Goal: Task Accomplishment & Management: Complete application form

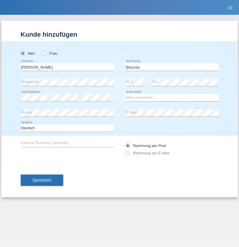
type input "Bezzola"
select select "CH"
radio input "true"
click at [67, 67] on input "text" at bounding box center [67, 66] width 93 height 7
type input "Laszlo Patrik"
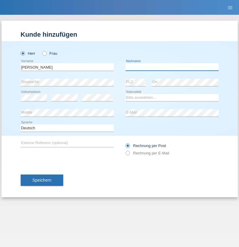
click at [172, 67] on input "text" at bounding box center [172, 66] width 93 height 7
type input "Serban"
select select "MG"
select select "C"
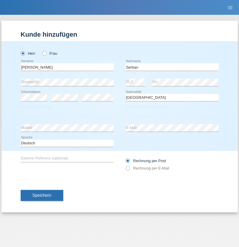
select select "22"
select select "06"
select select "2021"
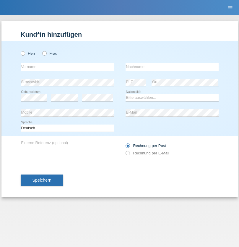
radio input "true"
click at [67, 67] on input "text" at bounding box center [67, 66] width 93 height 7
type input "[PERSON_NAME]"
click at [172, 67] on input "text" at bounding box center [172, 66] width 93 height 7
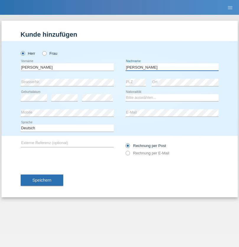
type input "[PERSON_NAME]"
select select "IT"
select select "C"
select select "15"
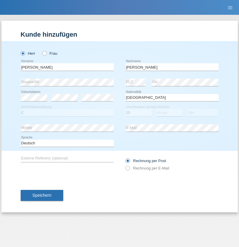
select select "01"
select select "2007"
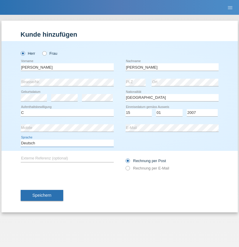
select select "en"
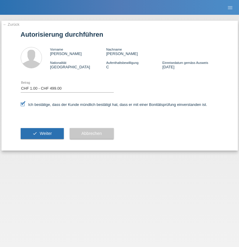
select select "1"
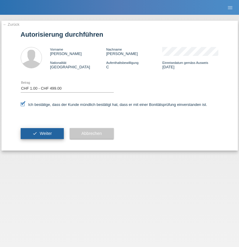
click at [42, 133] on span "Weiter" at bounding box center [46, 133] width 12 height 5
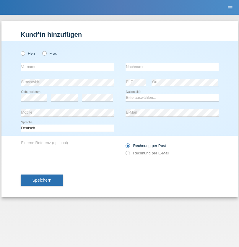
radio input "true"
click at [67, 67] on input "text" at bounding box center [67, 66] width 93 height 7
type input "Oliver"
click at [172, 67] on input "text" at bounding box center [172, 66] width 93 height 7
type input "Hager"
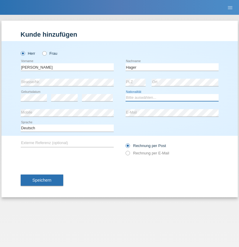
select select "CH"
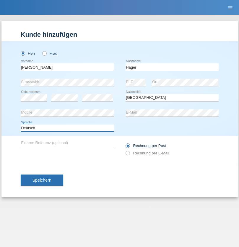
select select "en"
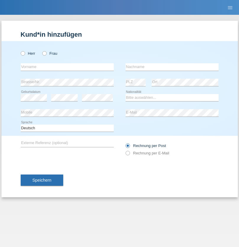
radio input "true"
click at [67, 67] on input "text" at bounding box center [67, 66] width 93 height 7
type input "[PERSON_NAME]"
click at [172, 67] on input "text" at bounding box center [172, 66] width 93 height 7
type input "Baloh"
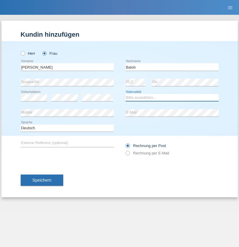
select select "UA"
select select "C"
select select "09"
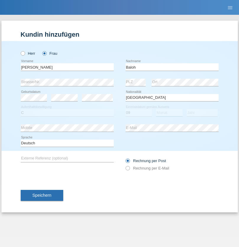
select select "05"
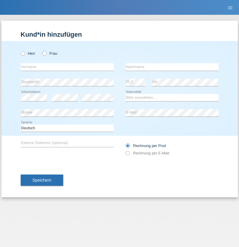
radio input "true"
click at [67, 67] on input "text" at bounding box center [67, 66] width 93 height 7
type input "[PERSON_NAME]"
click at [172, 67] on input "text" at bounding box center [172, 66] width 93 height 7
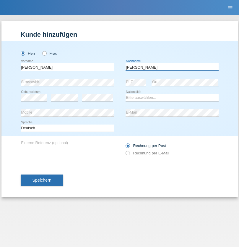
type input "[PERSON_NAME]"
select select "ES"
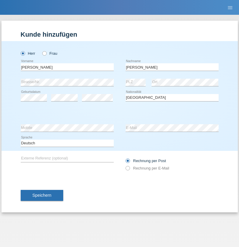
select select "C"
select select "21"
select select "10"
select select "2020"
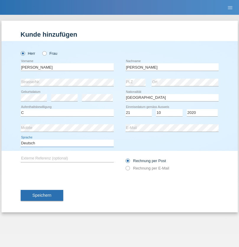
select select "en"
